Goal: Information Seeking & Learning: Find specific fact

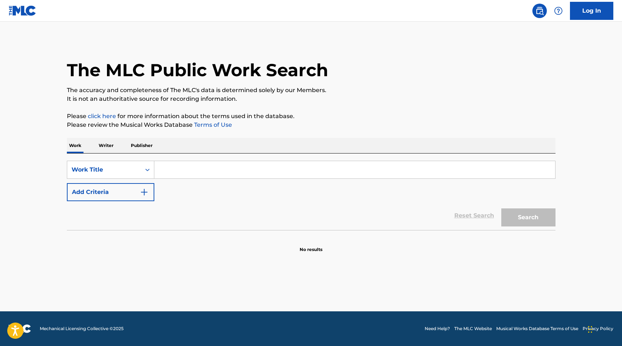
click at [106, 146] on p "Writer" at bounding box center [105, 145] width 19 height 15
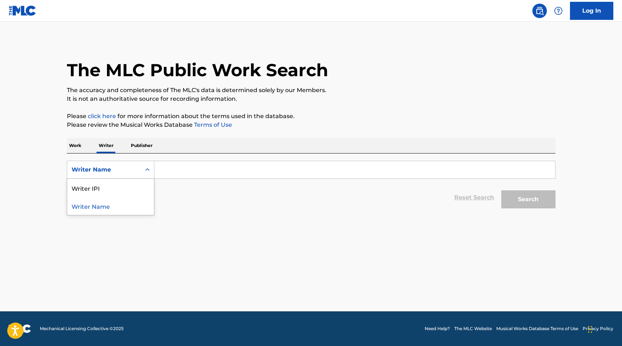
click at [114, 163] on div "Writer Name" at bounding box center [104, 170] width 74 height 14
click at [97, 183] on div "Writer IPI" at bounding box center [110, 188] width 87 height 18
click at [190, 166] on input "Search Form" at bounding box center [354, 169] width 401 height 17
paste input "793280905"
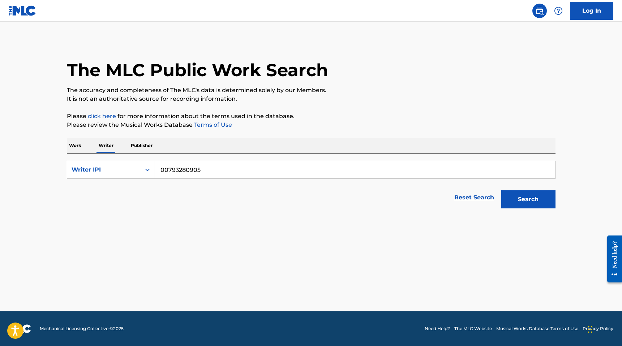
type input "00793280905"
click at [501, 190] on button "Search" at bounding box center [528, 199] width 54 height 18
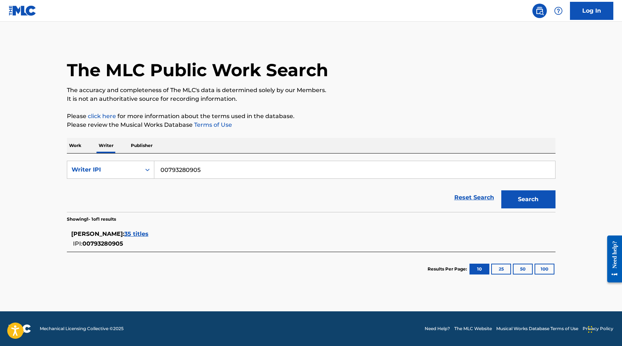
click at [129, 234] on span "35 titles" at bounding box center [136, 233] width 24 height 7
